Goal: Book appointment/travel/reservation

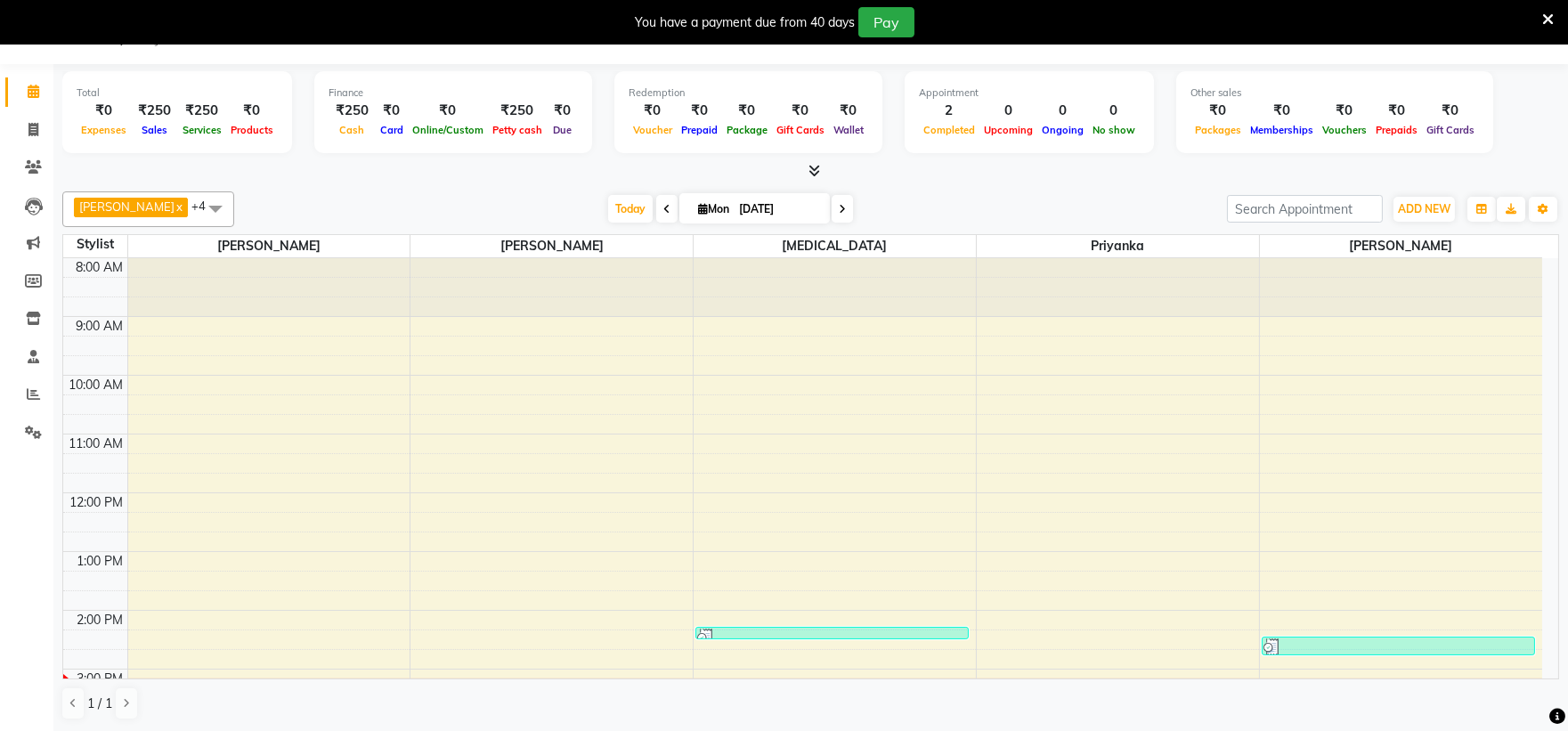
scroll to position [296, 0]
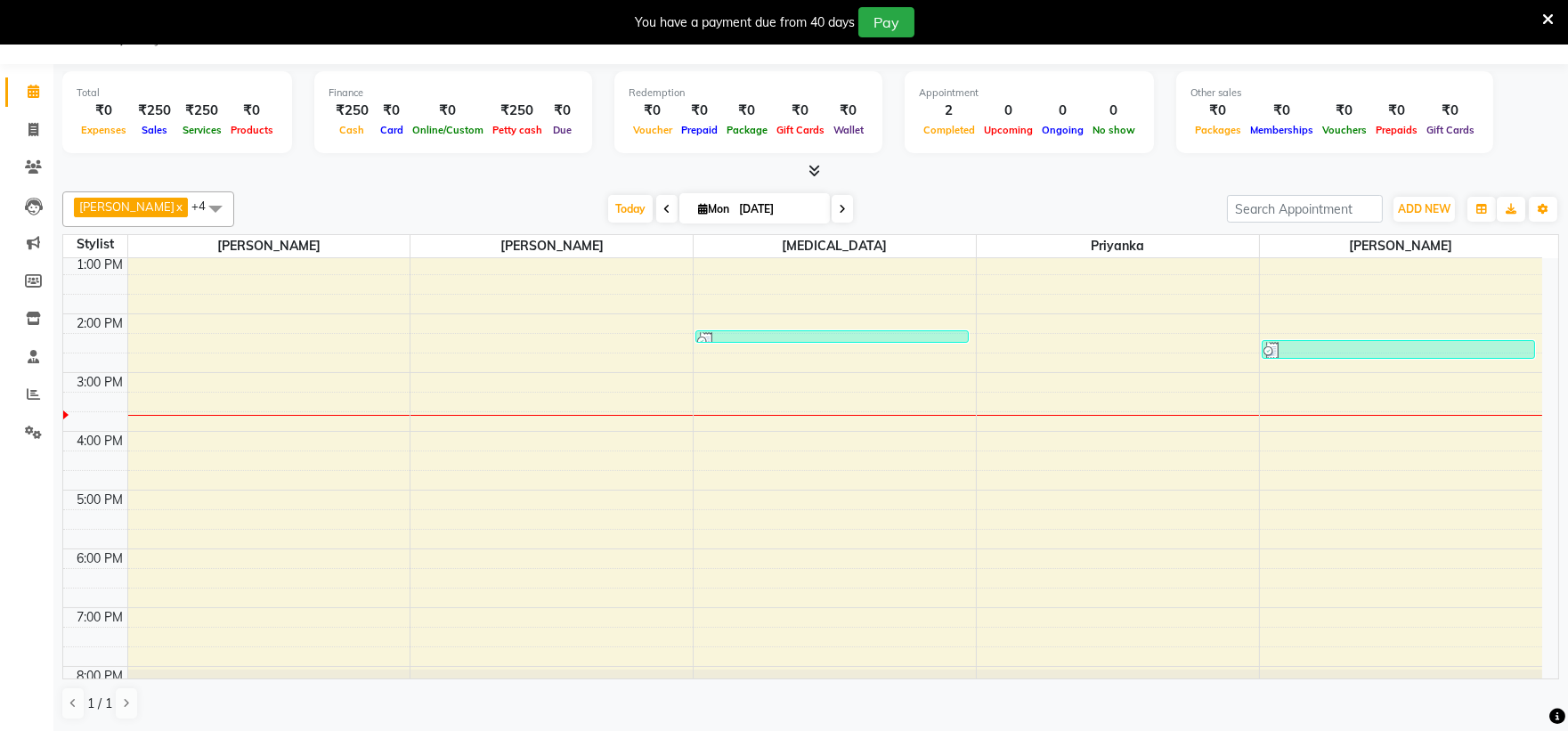
click at [715, 446] on div "8:00 AM 9:00 AM 10:00 AM 11:00 AM 12:00 PM 1:00 PM 2:00 PM 3:00 PM 4:00 PM 5:00…" at bounding box center [802, 344] width 1479 height 764
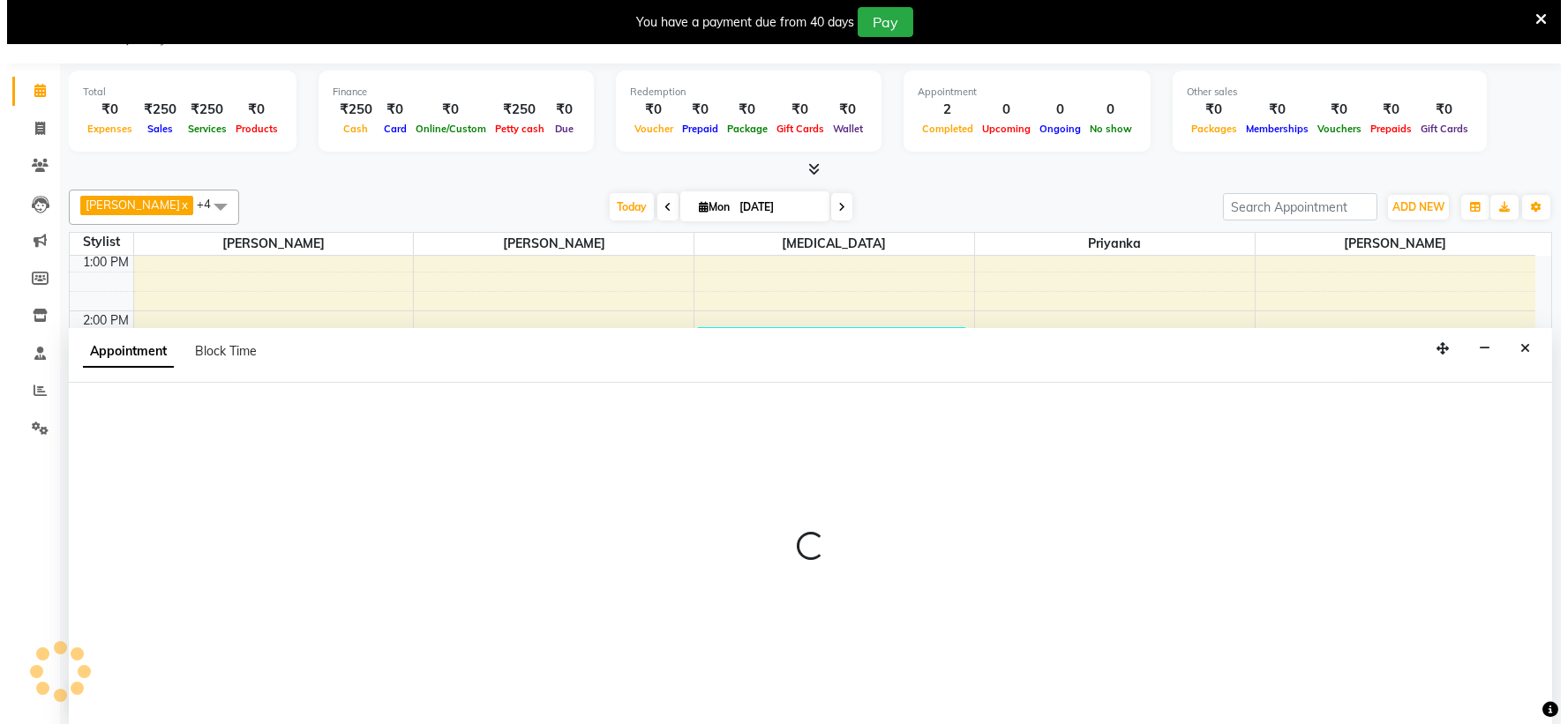
scroll to position [45, 0]
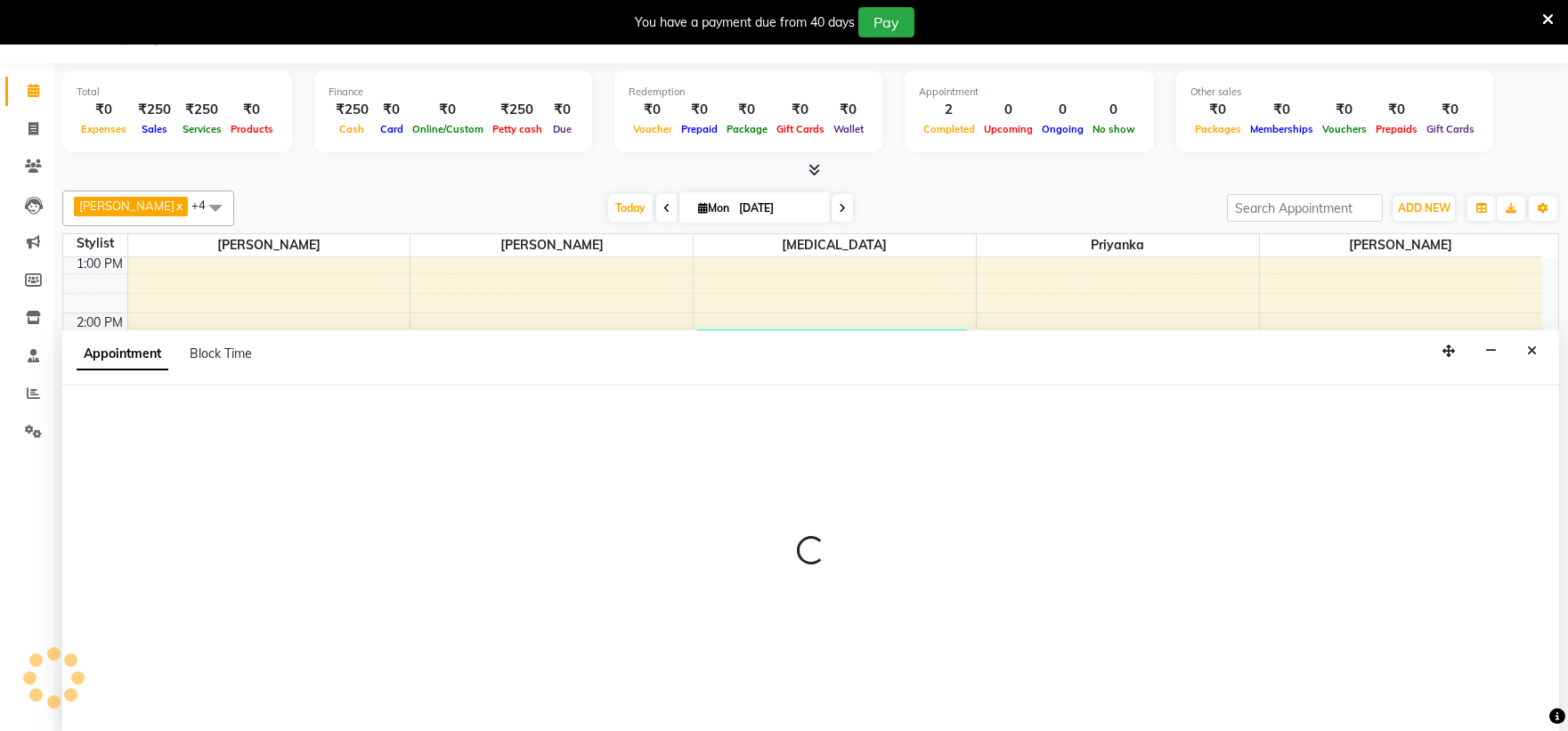
select select "48634"
select select "tentative"
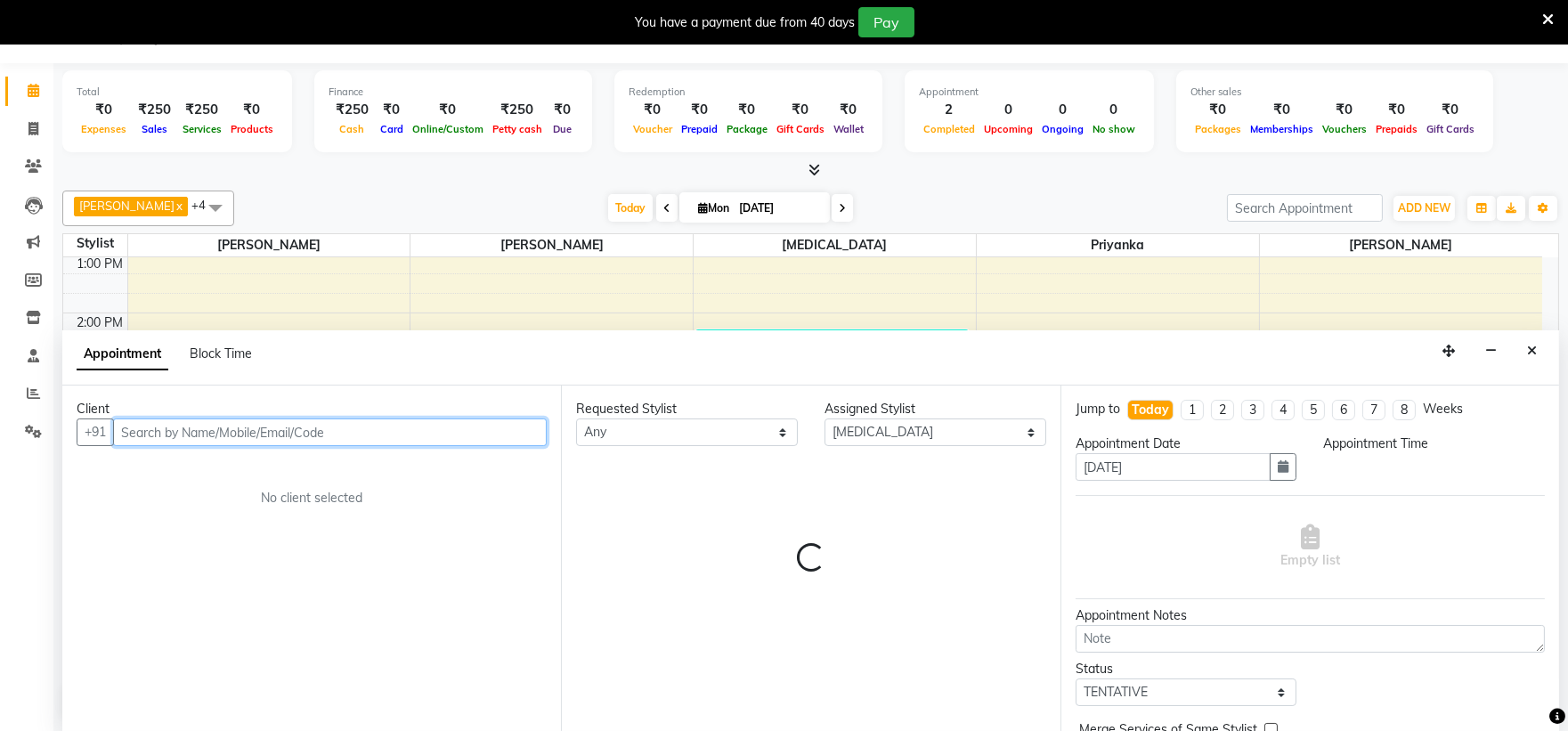
select select "960"
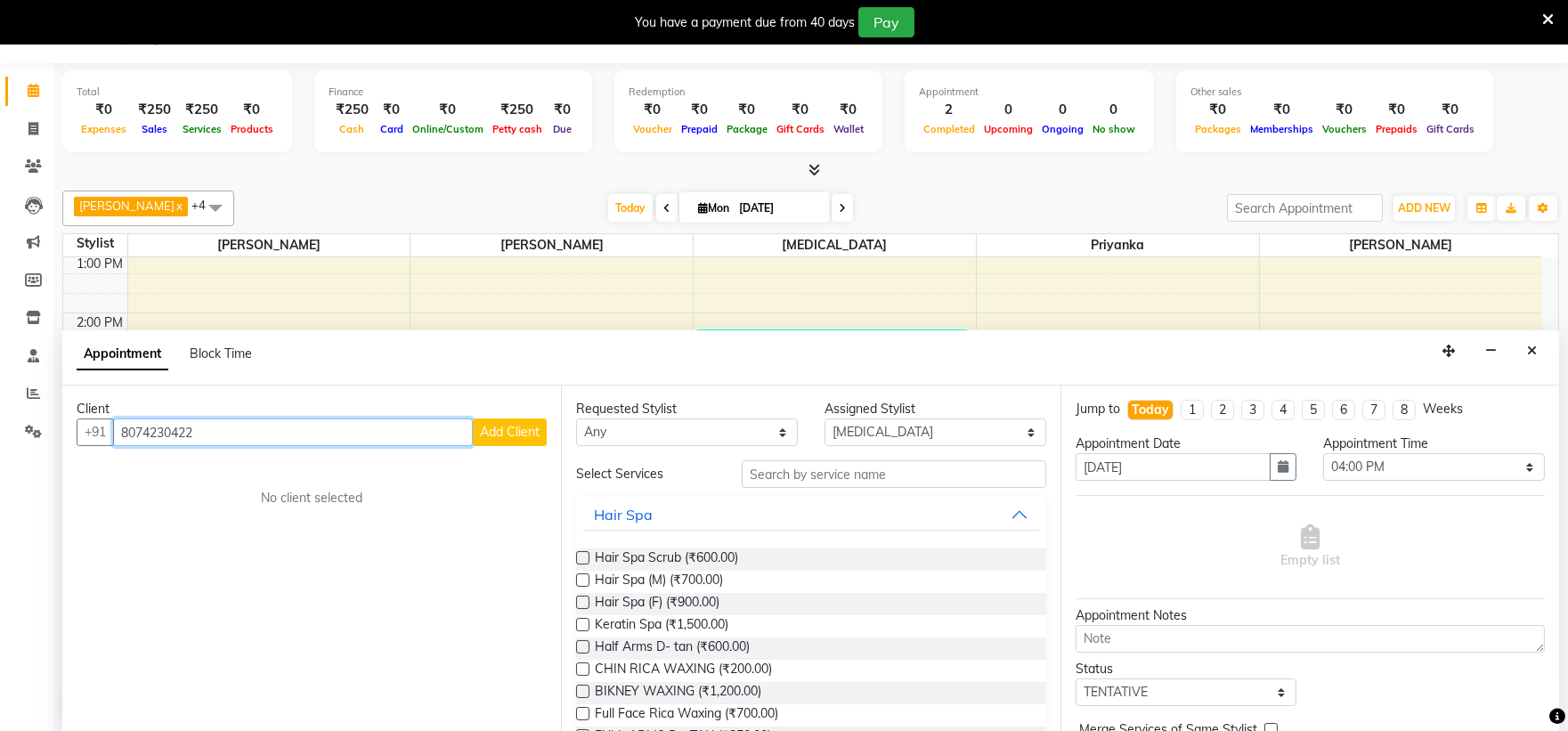
type input "8074230422"
click at [509, 429] on span "Add Client" at bounding box center [510, 431] width 59 height 16
select select "22"
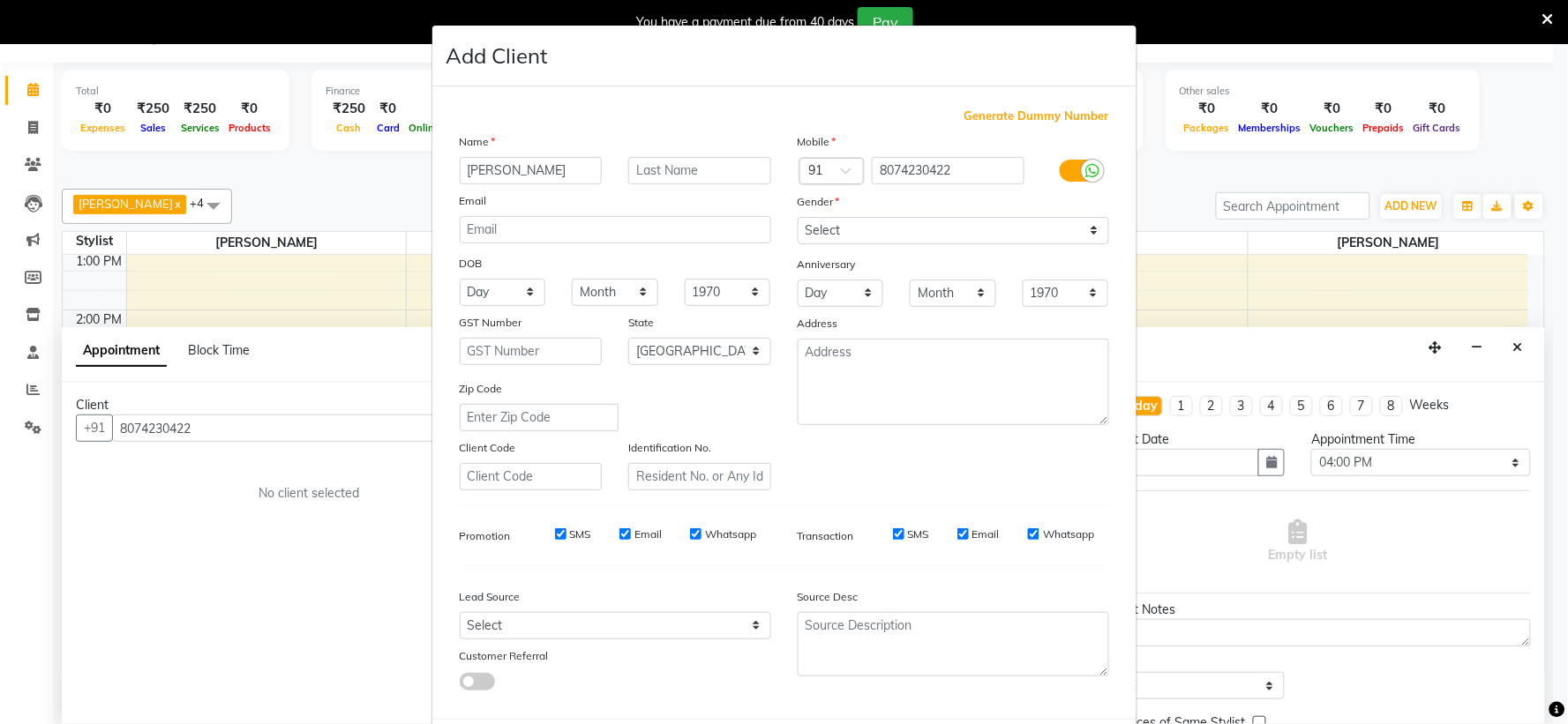
type input "[PERSON_NAME]"
click at [1026, 246] on div "Mobile Country Code × 91 8074230422 Gender Select [DEMOGRAPHIC_DATA] [DEMOGRAPH…" at bounding box center [953, 311] width 338 height 358
click at [1019, 232] on select "Select [DEMOGRAPHIC_DATA] [DEMOGRAPHIC_DATA] Other Prefer Not To Say" at bounding box center [953, 231] width 312 height 28
click at [941, 230] on select "Select [DEMOGRAPHIC_DATA] [DEMOGRAPHIC_DATA] Other Prefer Not To Say" at bounding box center [953, 231] width 312 height 28
click at [941, 231] on select "Select [DEMOGRAPHIC_DATA] [DEMOGRAPHIC_DATA] Other Prefer Not To Say" at bounding box center [953, 231] width 312 height 28
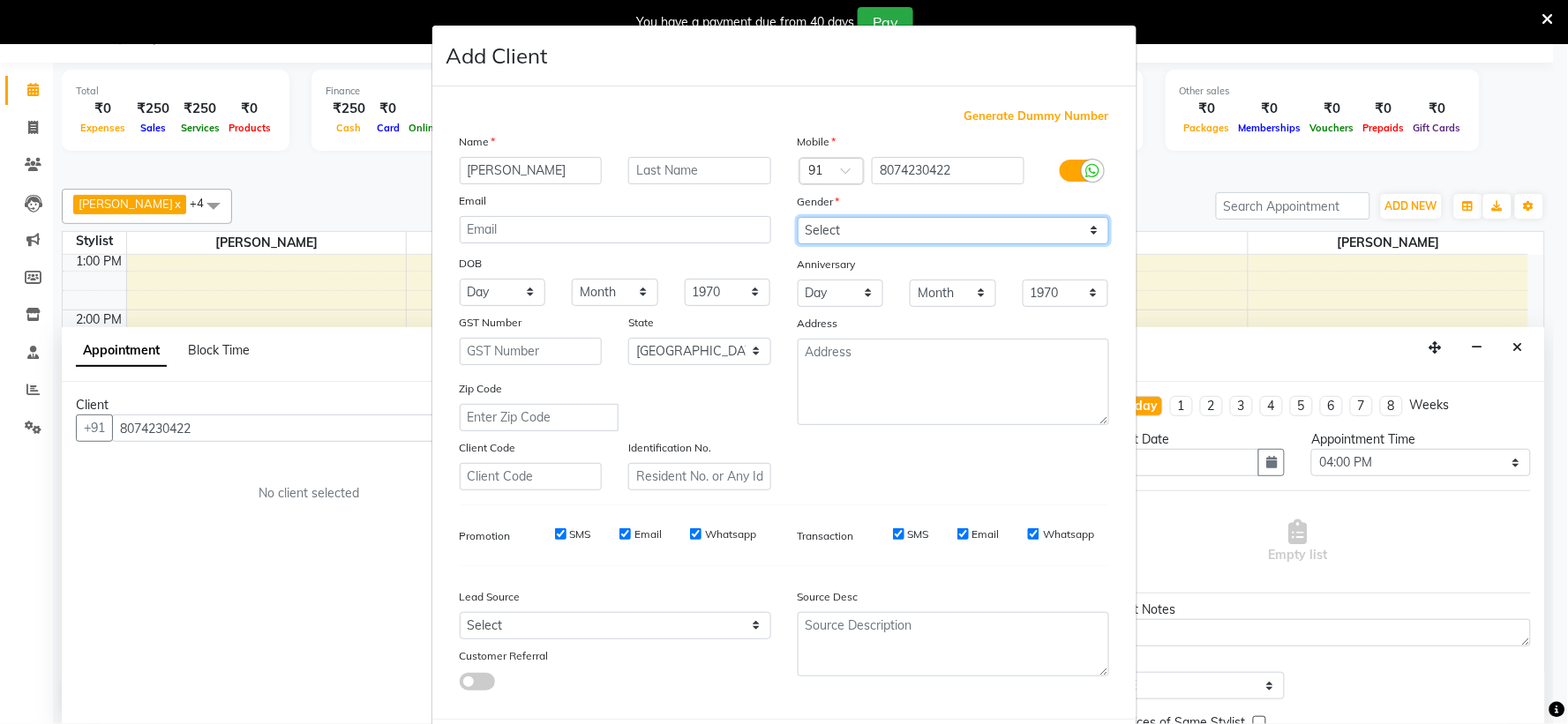
select select "[DEMOGRAPHIC_DATA]"
click at [798, 217] on select "Select [DEMOGRAPHIC_DATA] [DEMOGRAPHIC_DATA] Other Prefer Not To Say" at bounding box center [953, 231] width 312 height 28
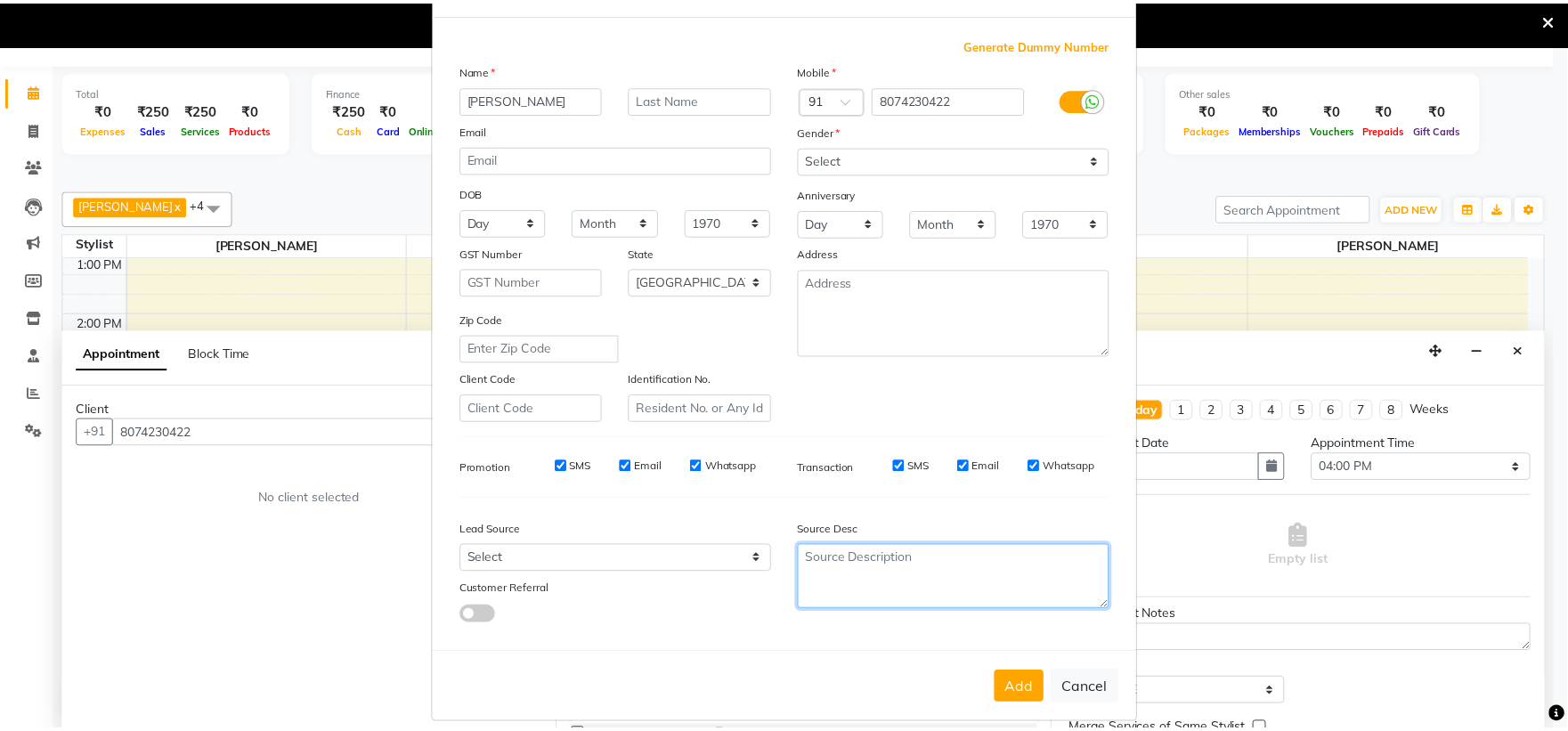
scroll to position [92, 0]
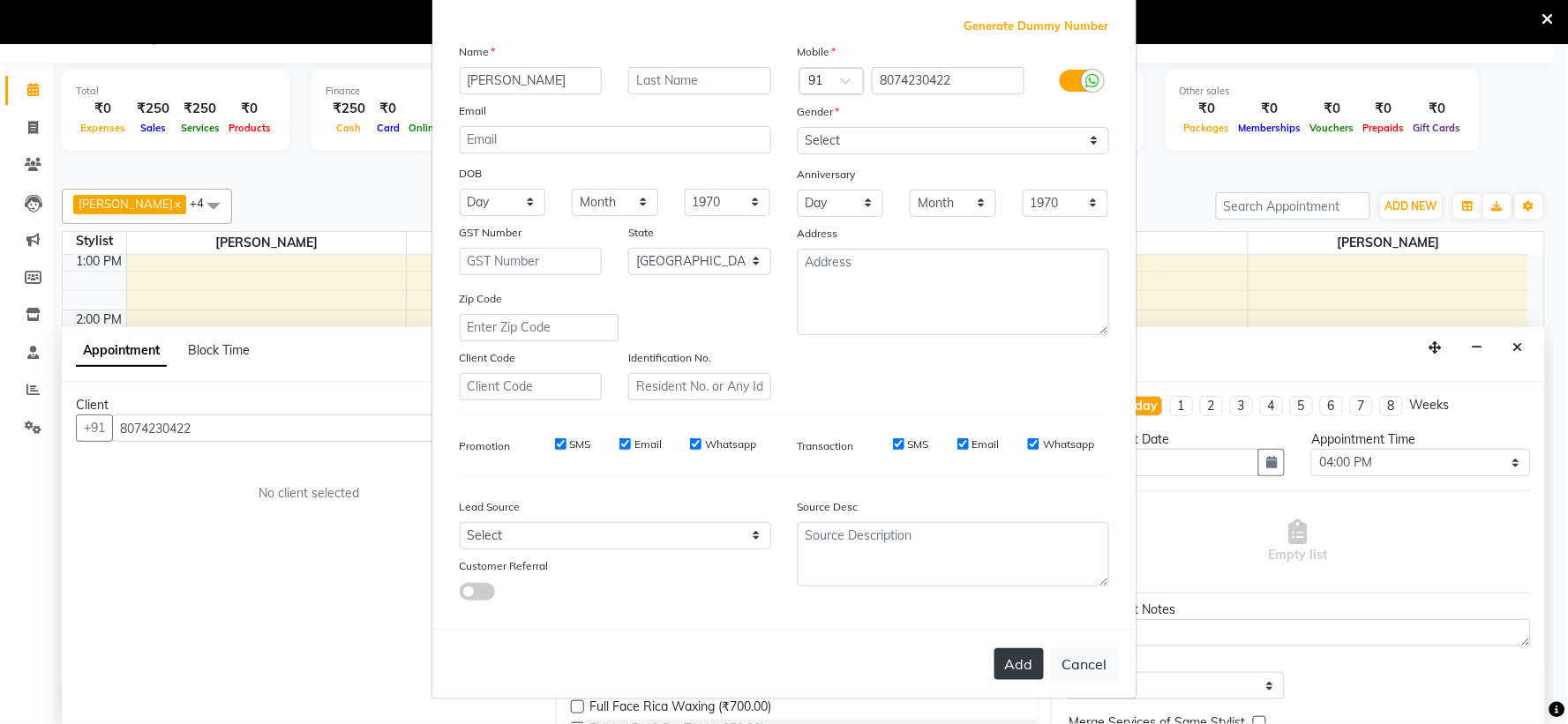
click at [1026, 669] on button "Add" at bounding box center [1020, 664] width 50 height 32
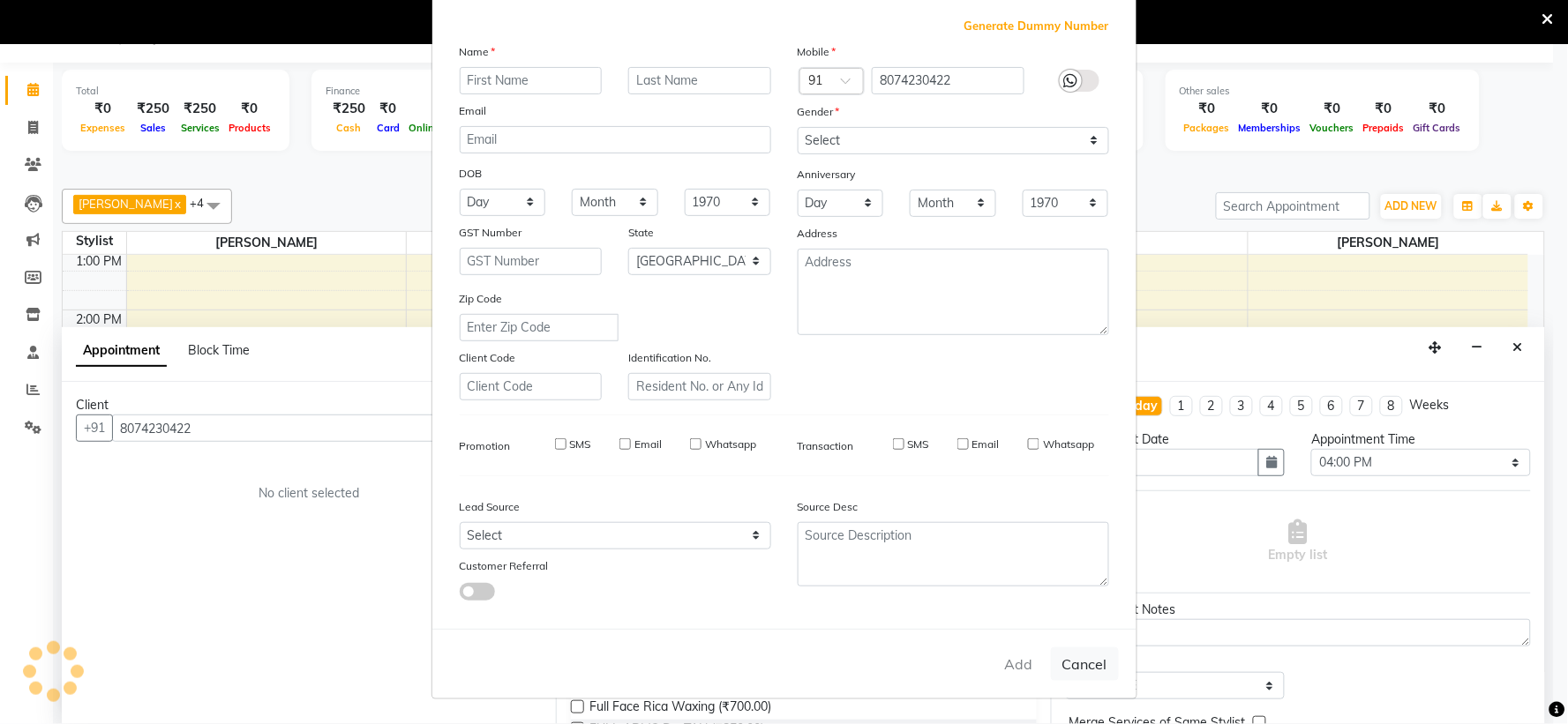
select select
select select "null"
select select
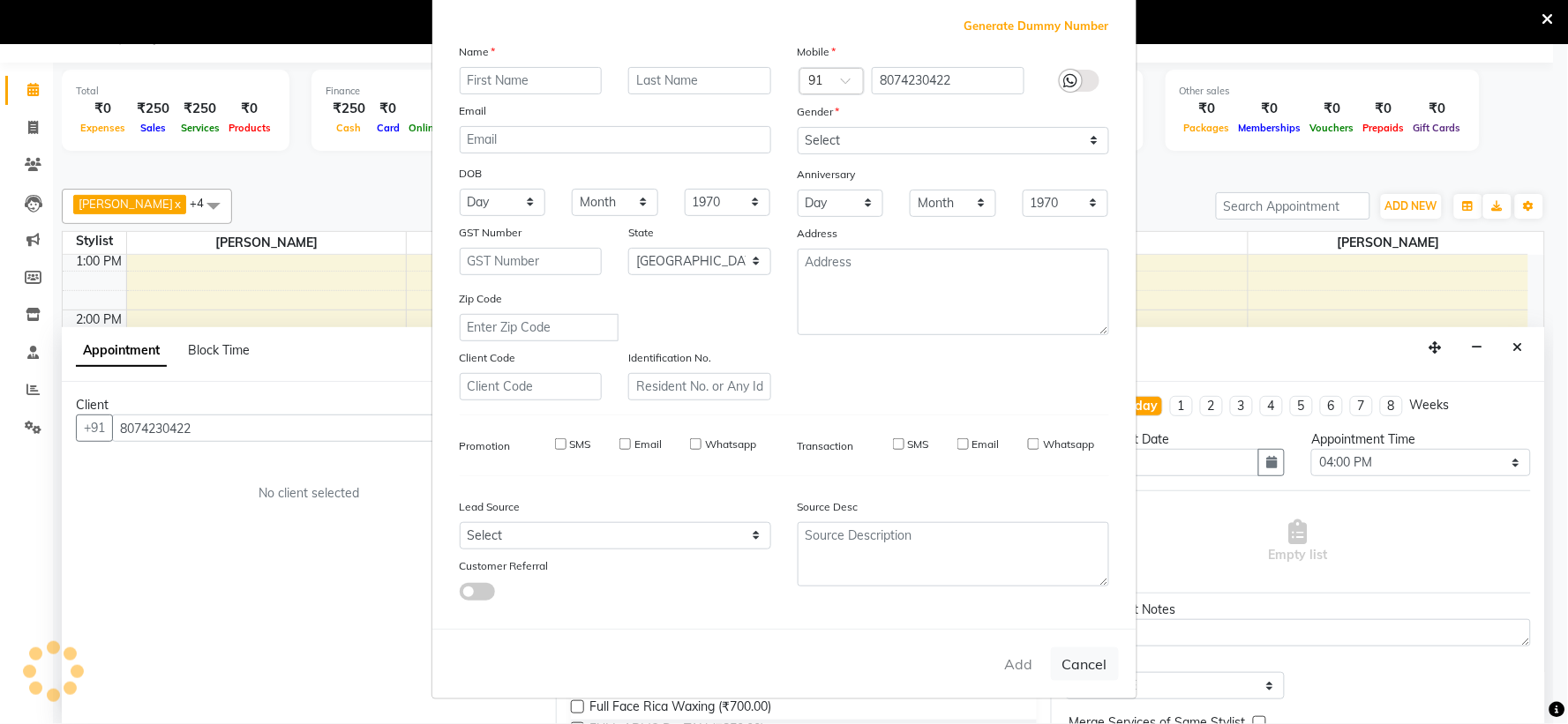
select select
checkbox input "false"
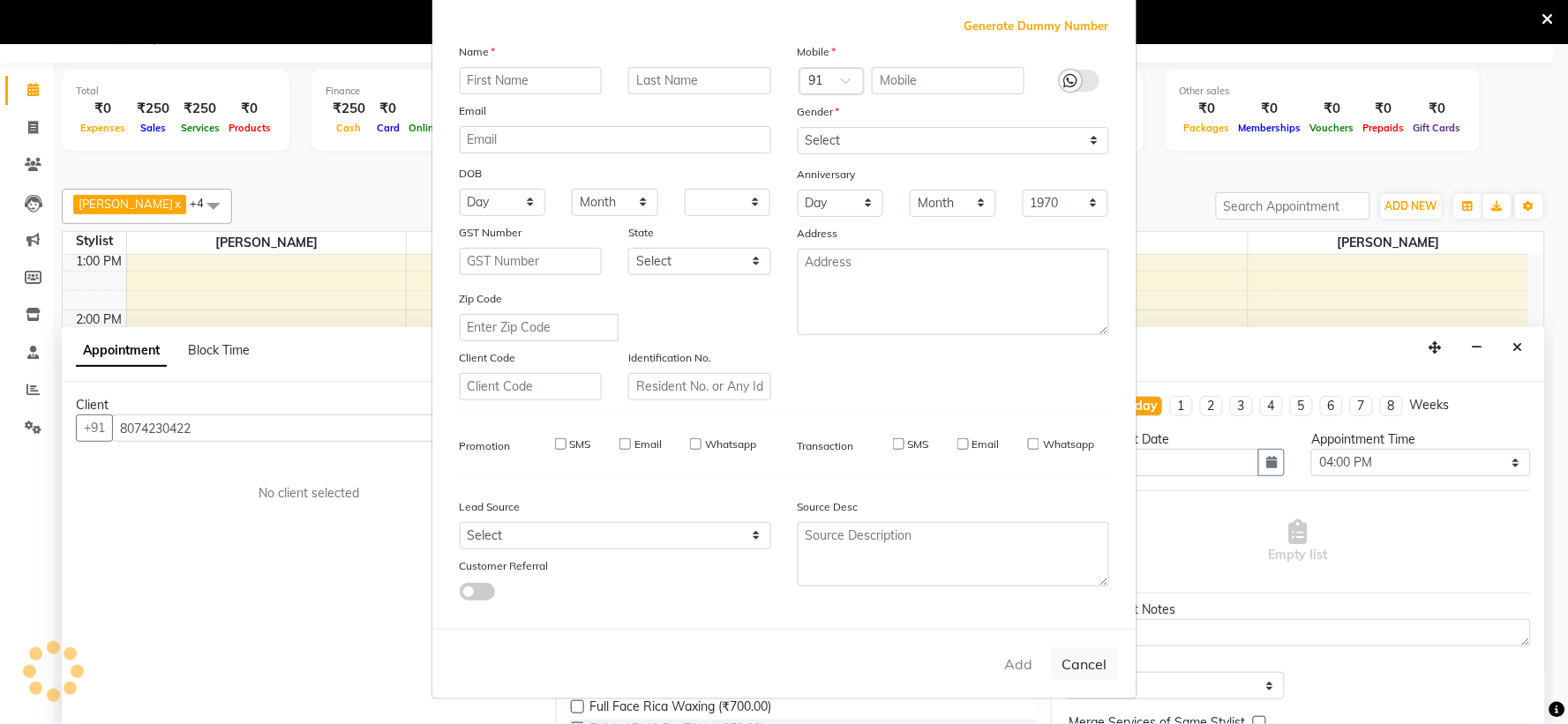
checkbox input "false"
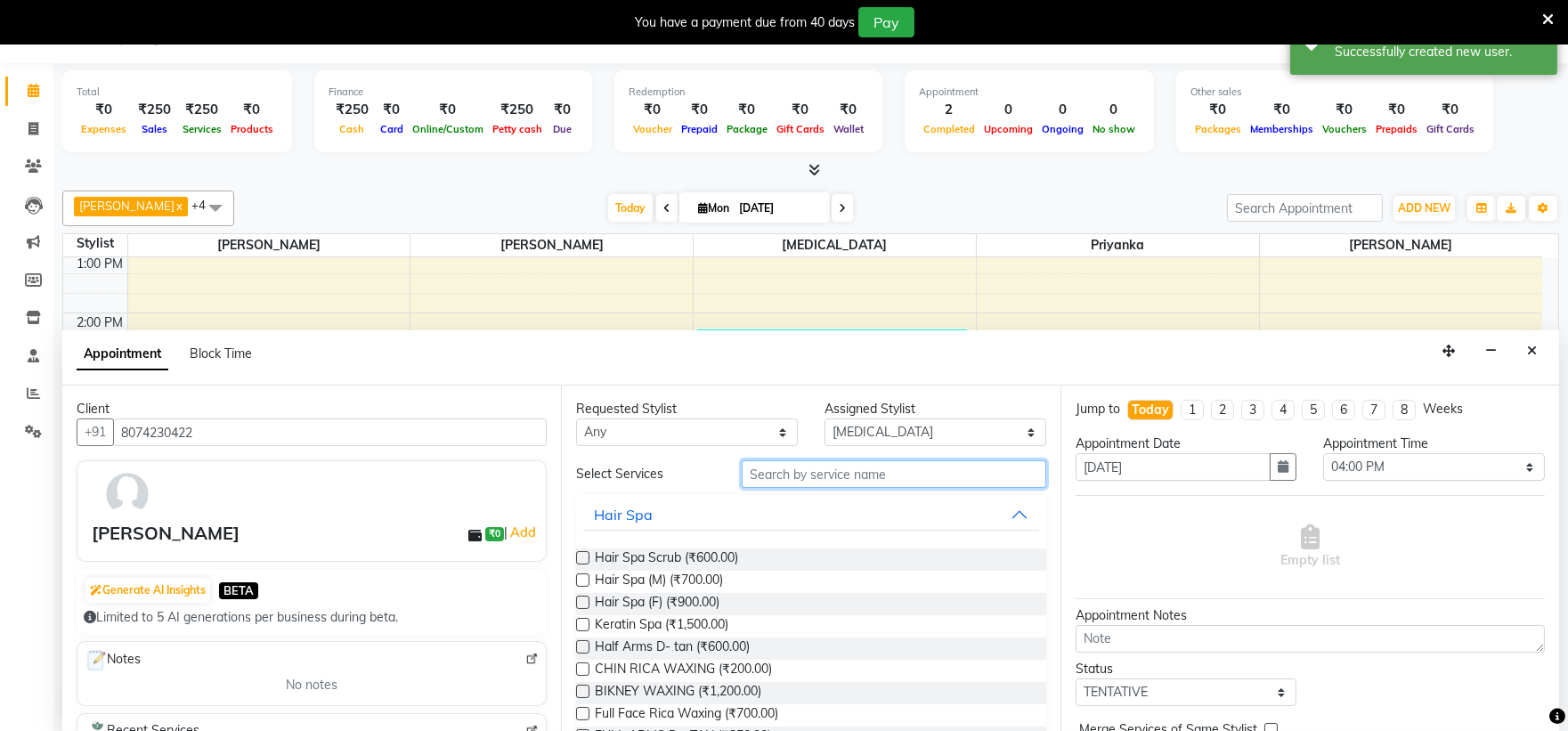
click at [878, 477] on input "text" at bounding box center [894, 475] width 305 height 28
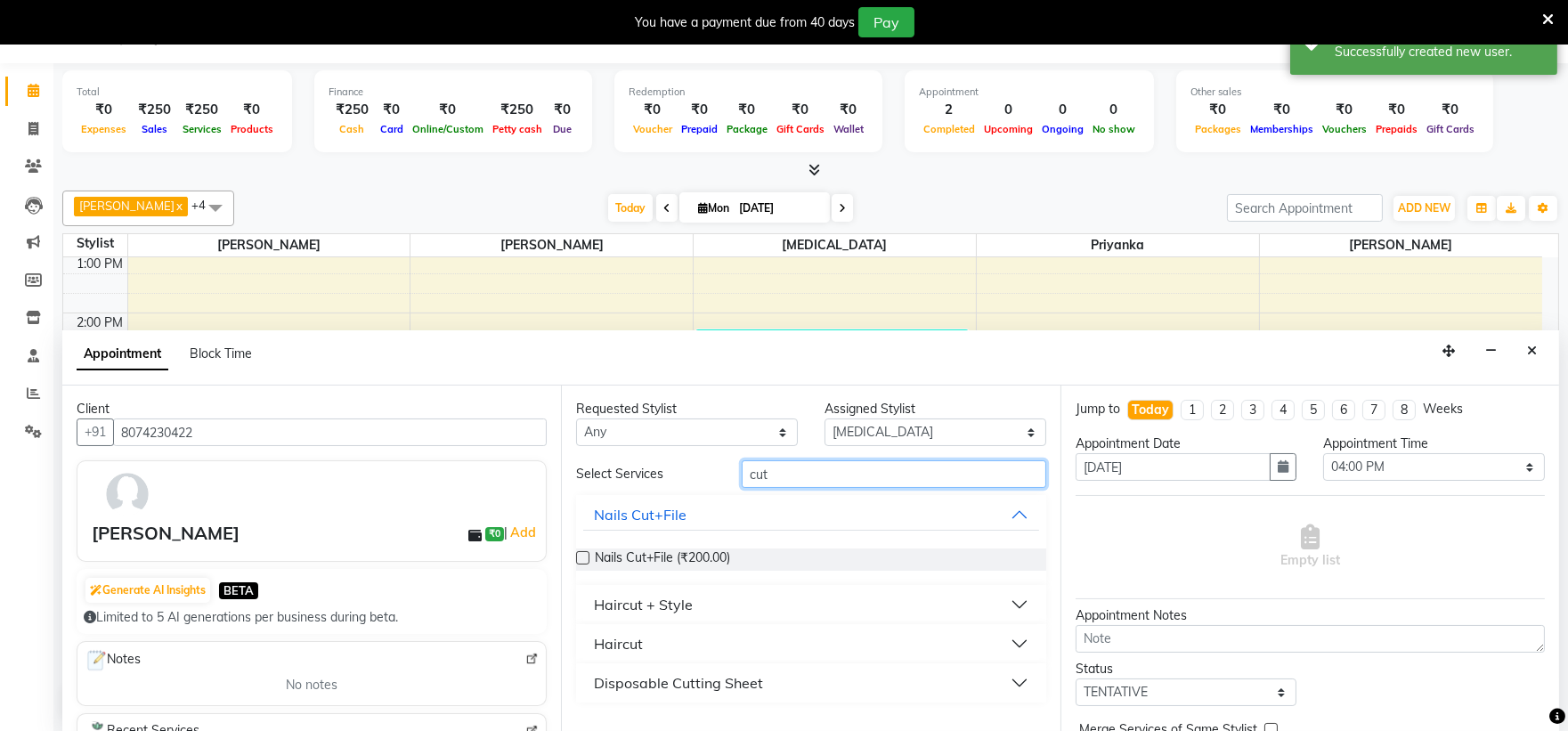
type input "cut"
click at [786, 610] on button "Haircut + Style" at bounding box center [810, 605] width 455 height 33
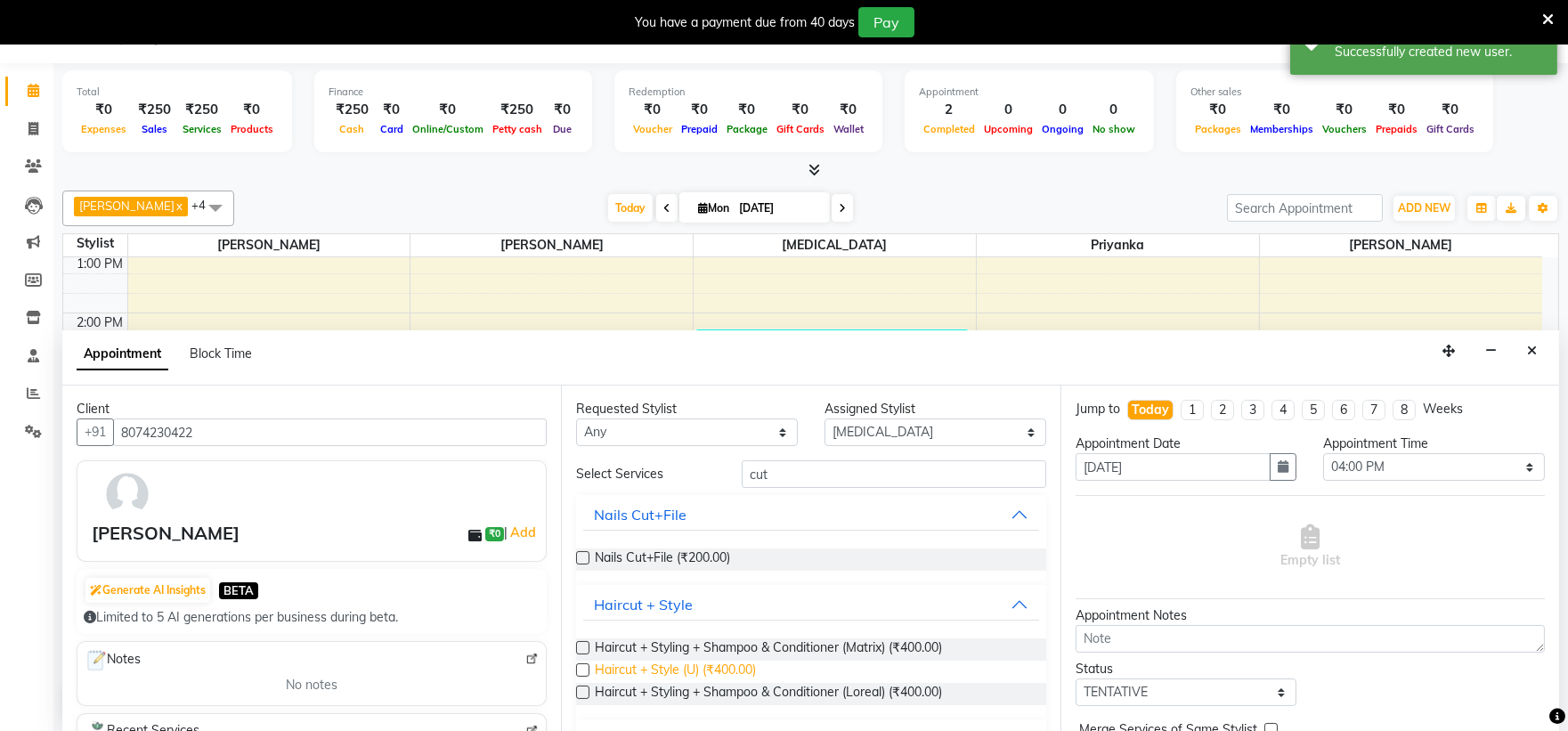
click at [735, 679] on span "Haircut + Style (U) (₹400.00)" at bounding box center [676, 672] width 162 height 22
checkbox input "false"
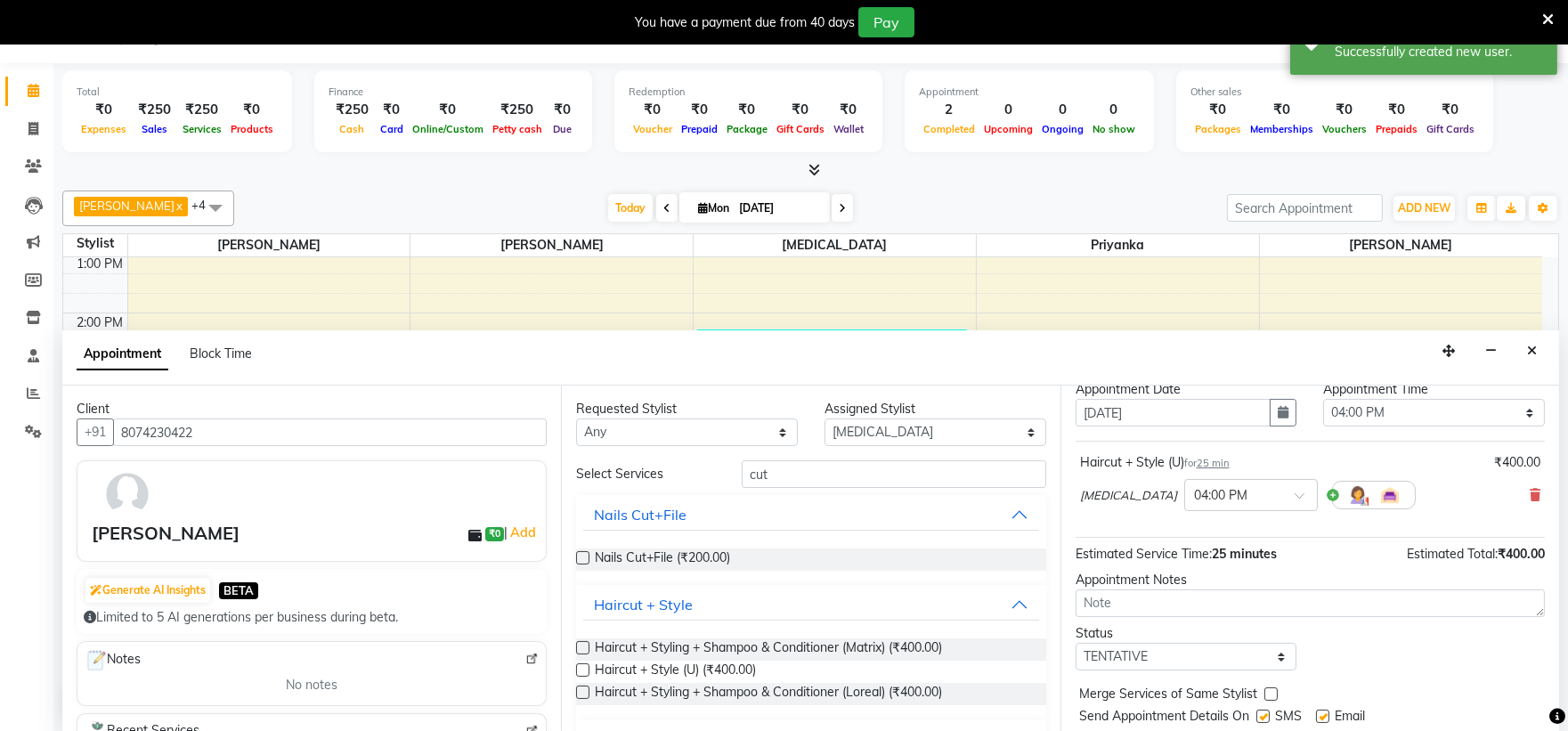
scroll to position [105, 0]
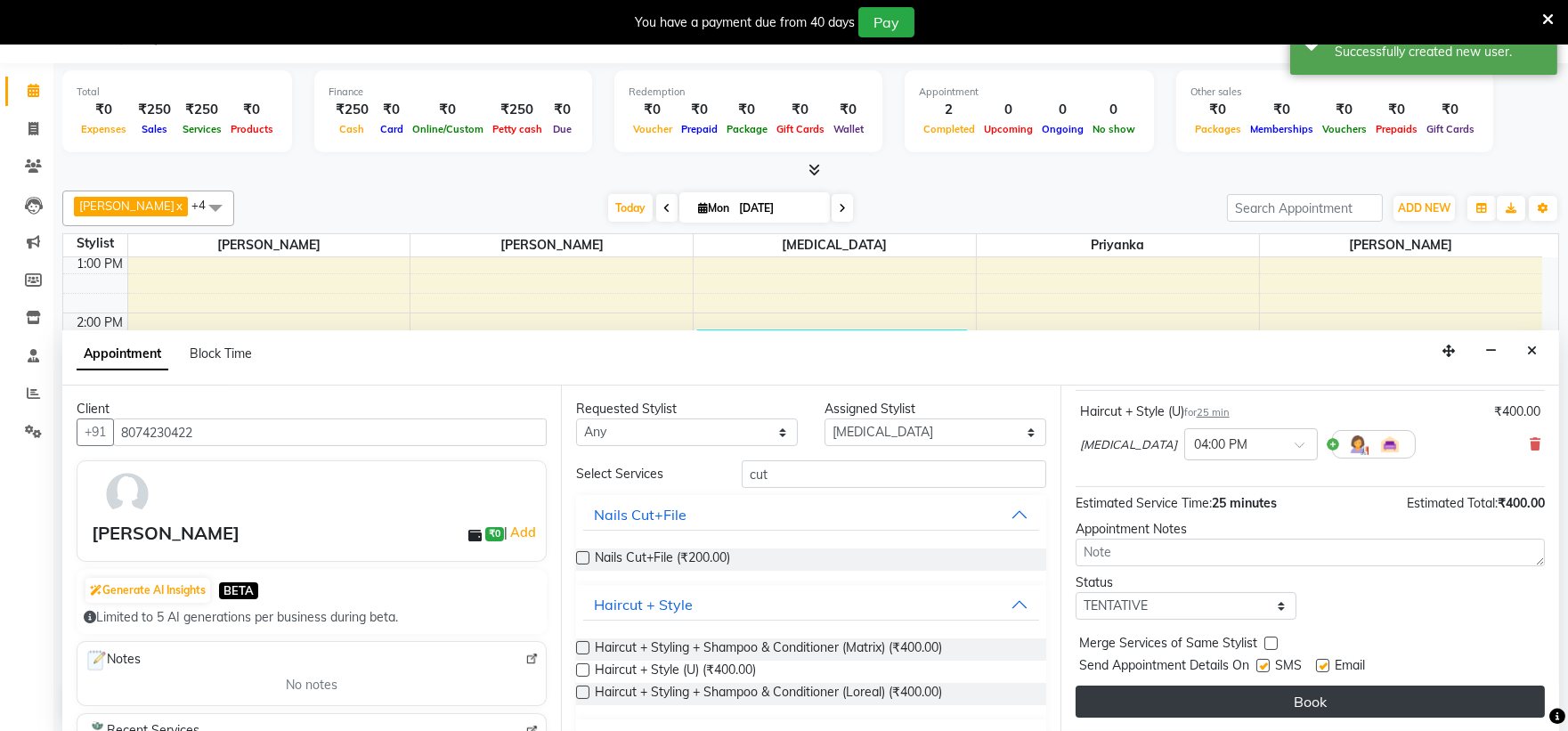
click at [1330, 693] on button "Book" at bounding box center [1309, 701] width 469 height 33
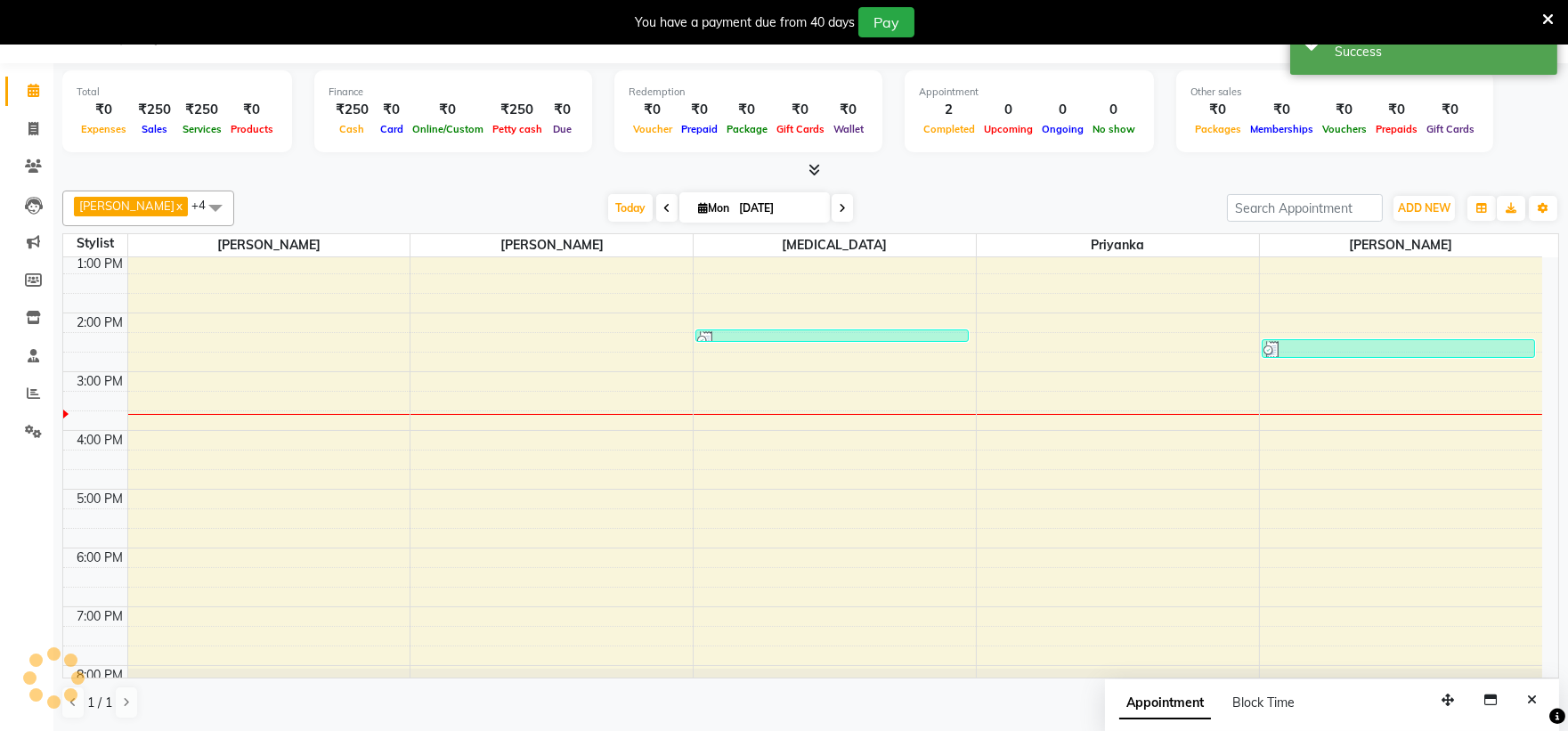
scroll to position [0, 0]
